Goal: Check status: Check status

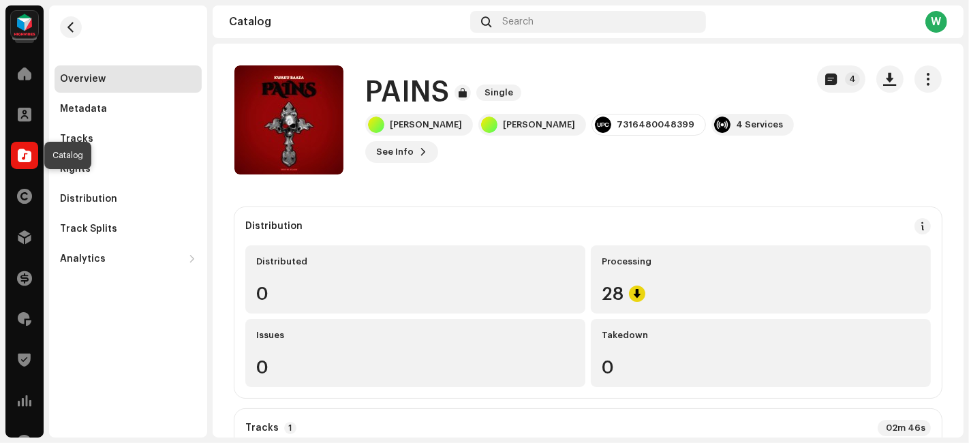
click at [31, 158] on span at bounding box center [25, 155] width 14 height 11
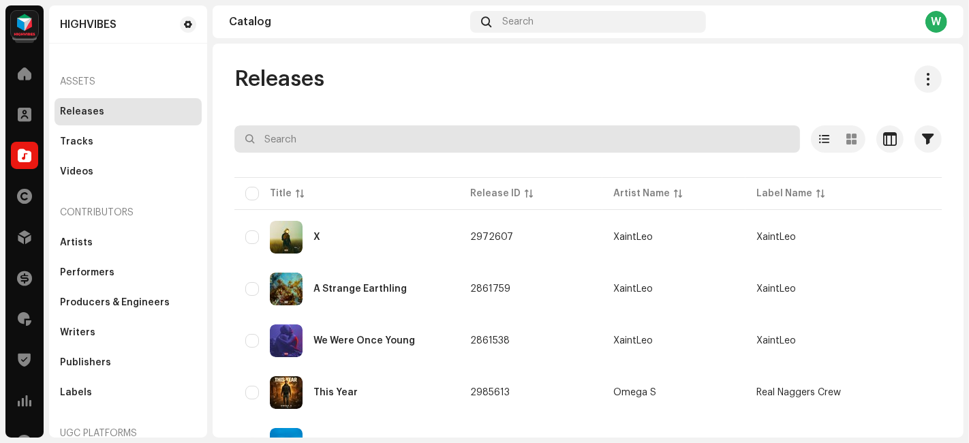
click at [348, 146] on input "text" at bounding box center [517, 138] width 566 height 27
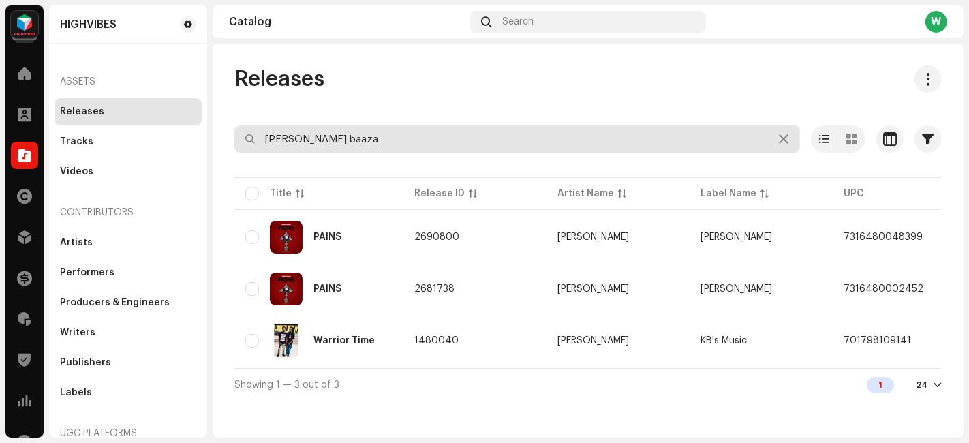
type input "[PERSON_NAME] baaza"
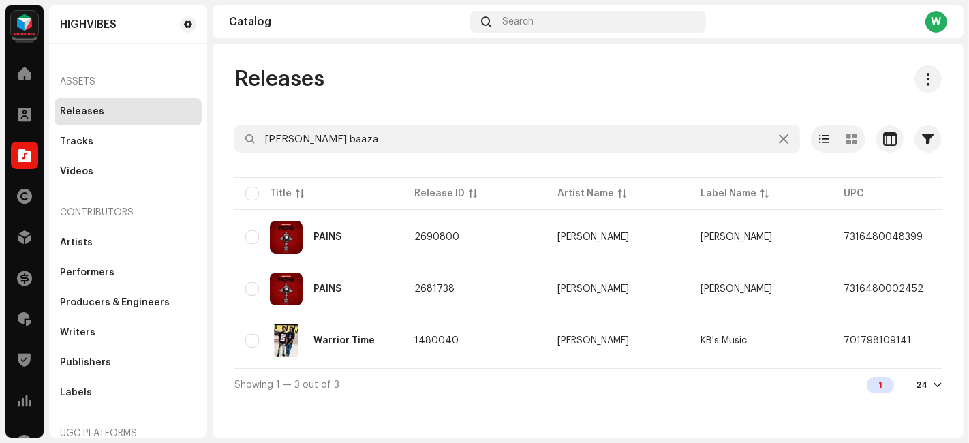
click at [373, 247] on div "PAINS" at bounding box center [318, 237] width 147 height 33
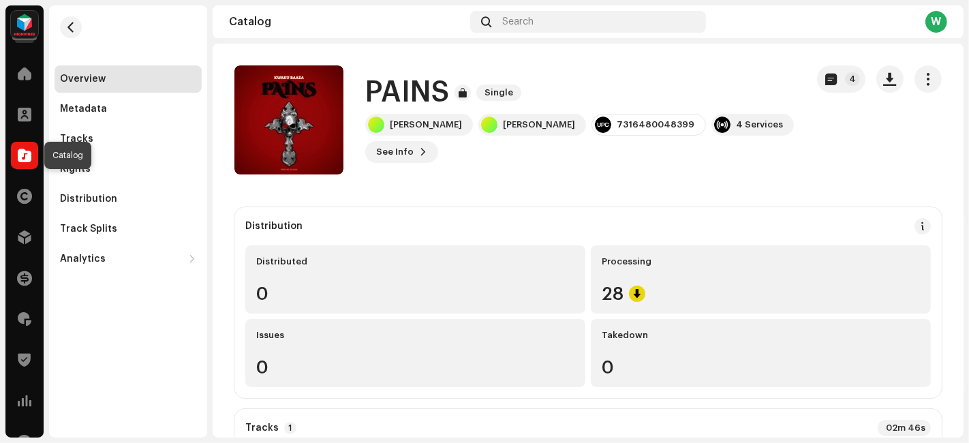
click at [22, 161] on span at bounding box center [25, 155] width 14 height 11
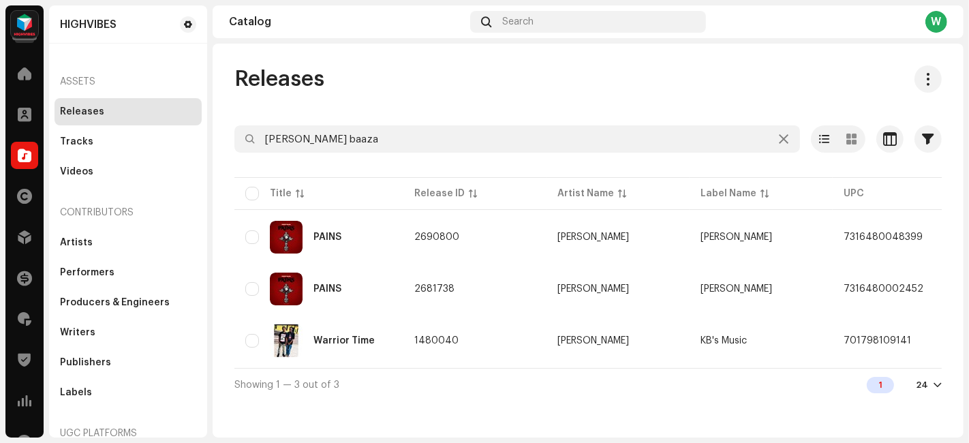
click at [352, 224] on div "PAINS" at bounding box center [318, 237] width 147 height 33
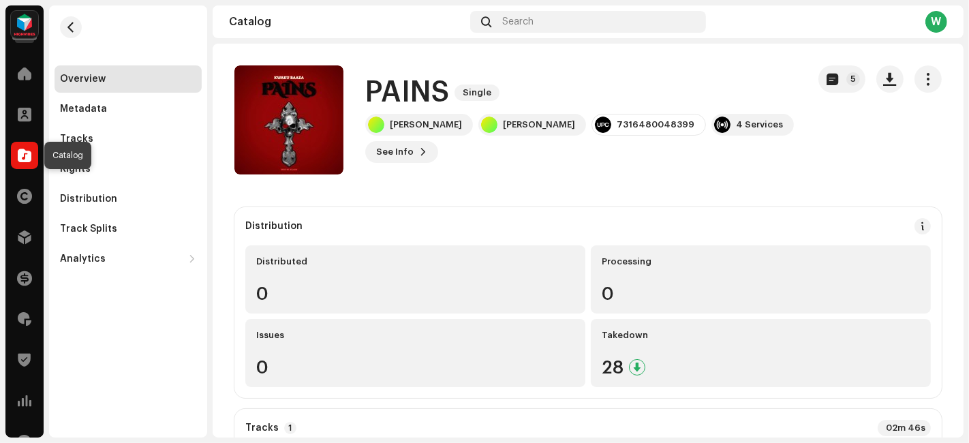
click at [27, 157] on span at bounding box center [25, 155] width 14 height 11
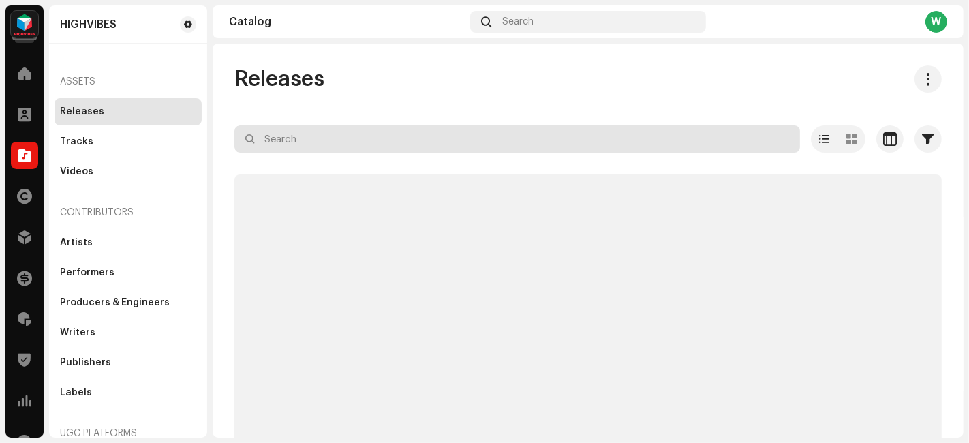
click at [324, 131] on input "text" at bounding box center [517, 138] width 566 height 27
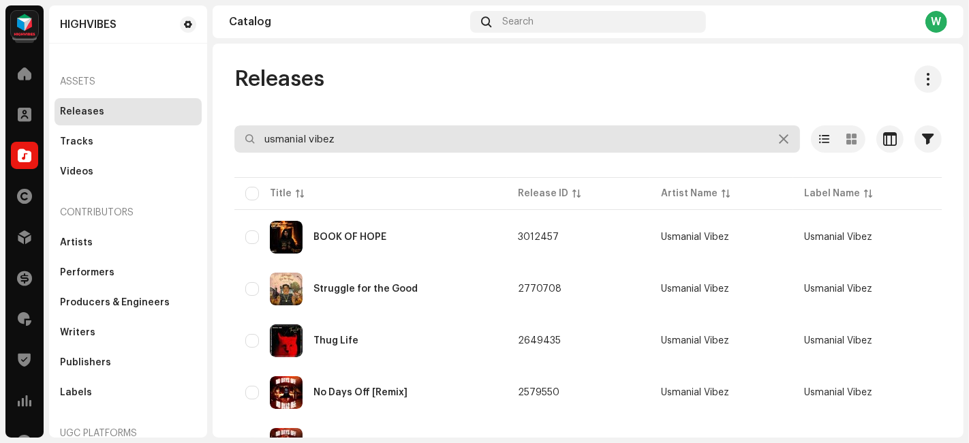
type input "usmanial vibez"
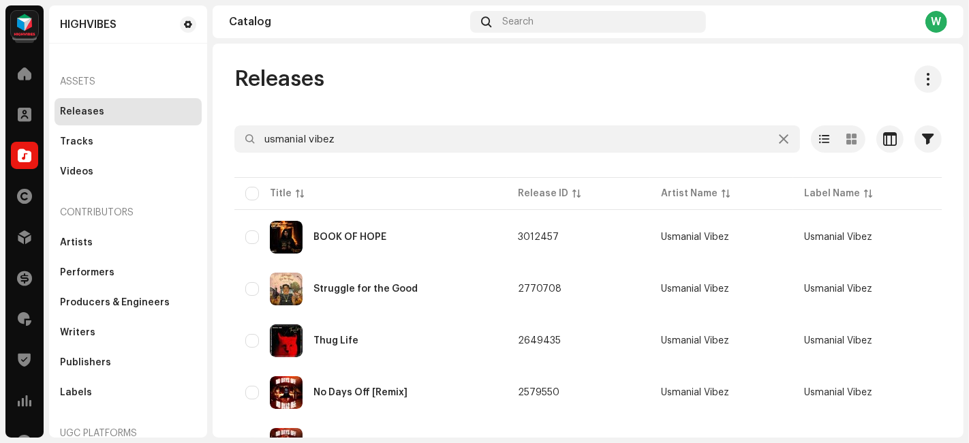
click at [388, 234] on div "BOOK OF HOPE" at bounding box center [370, 237] width 251 height 33
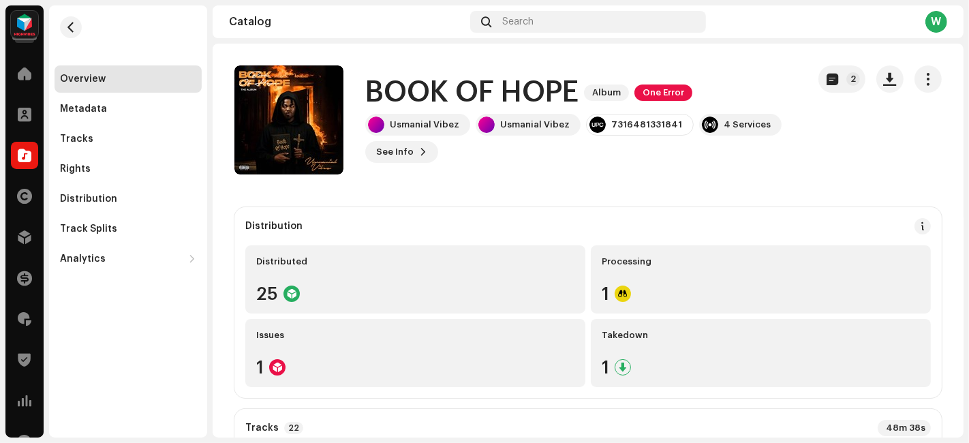
click at [685, 275] on div "Processing 1" at bounding box center [761, 279] width 340 height 68
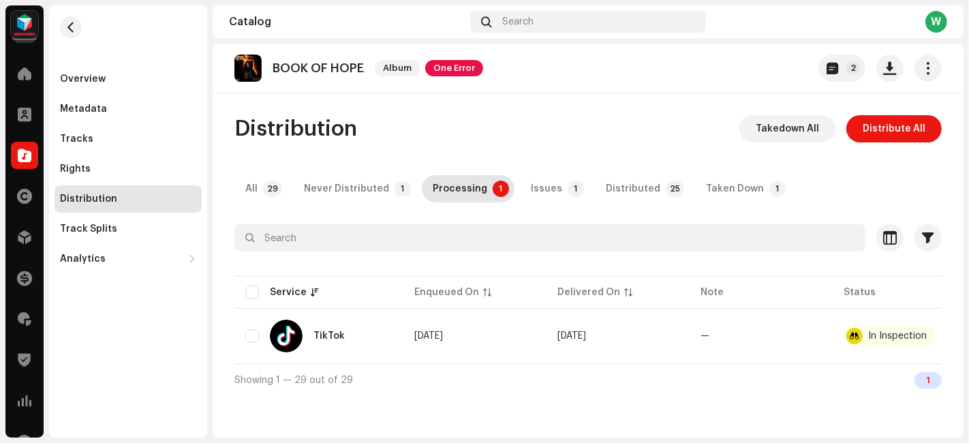
click at [111, 75] on div "Overview" at bounding box center [128, 79] width 136 height 11
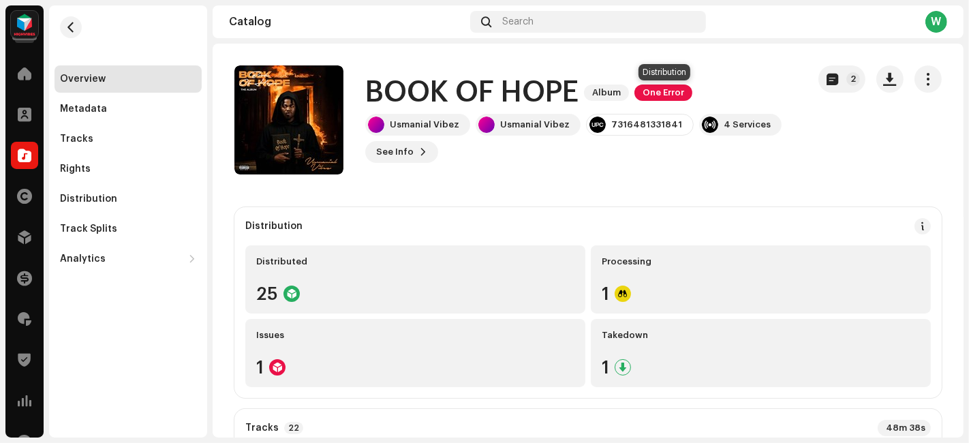
click at [668, 90] on span "One Error" at bounding box center [663, 92] width 58 height 16
